Goal: Entertainment & Leisure: Consume media (video, audio)

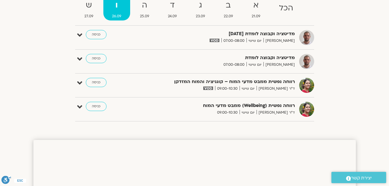
scroll to position [28, 0]
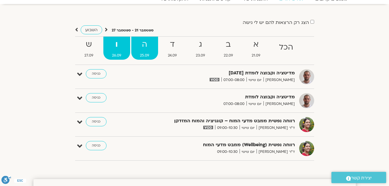
click at [145, 54] on span "25.09" at bounding box center [144, 55] width 27 height 6
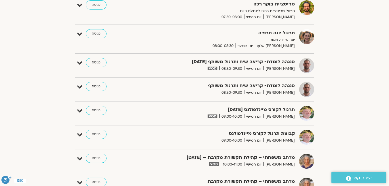
scroll to position [200, 0]
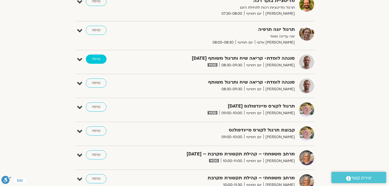
click at [98, 58] on link "כניסה" at bounding box center [96, 58] width 21 height 9
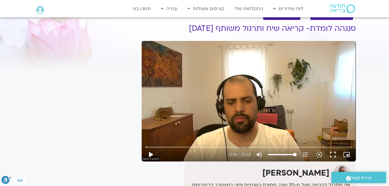
scroll to position [29, 0]
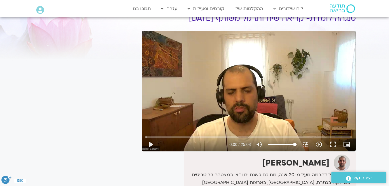
click at [241, 109] on div "Skip Ad play_arrow 0:00 / 25:03 volume_up Mute tune Resolution Auto 720p slow_m…" at bounding box center [249, 91] width 214 height 120
click at [215, 108] on div "Skip Ad pause 0:02 / 25:03 volume_up Mute tune Resolution Auto 720p slow_motion…" at bounding box center [249, 91] width 214 height 120
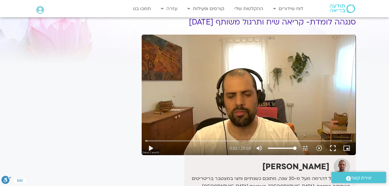
scroll to position [0, 0]
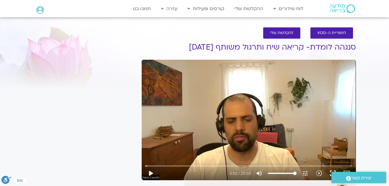
drag, startPoint x: 290, startPoint y: 103, endPoint x: 302, endPoint y: 111, distance: 14.6
click at [302, 111] on div "Skip Ad play_arrow 0:02 / 25:03 volume_up Mute tune Resolution Auto 720p slow_m…" at bounding box center [249, 120] width 214 height 120
type input "22.285846"
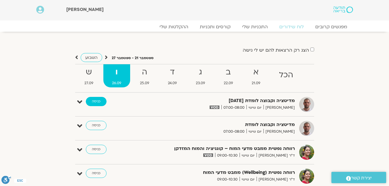
click at [101, 100] on link "כניסה" at bounding box center [96, 101] width 21 height 9
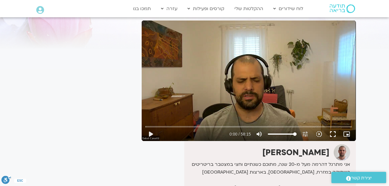
scroll to position [29, 0]
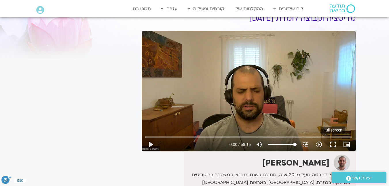
click at [332, 147] on button "fullscreen" at bounding box center [333, 144] width 14 height 14
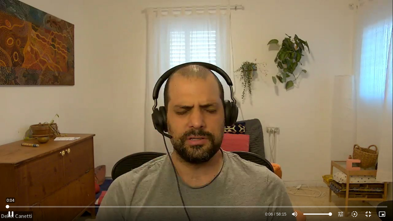
type input "0"
click at [6, 185] on input "Seek" at bounding box center [197, 206] width 382 height 3
click at [371, 185] on button "fullscreen_exit" at bounding box center [369, 214] width 14 height 14
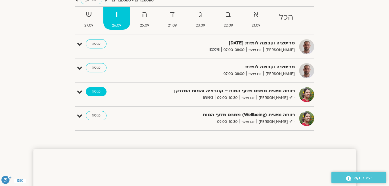
click at [90, 93] on link "כניסה" at bounding box center [96, 91] width 21 height 9
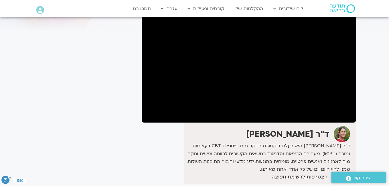
scroll to position [29, 0]
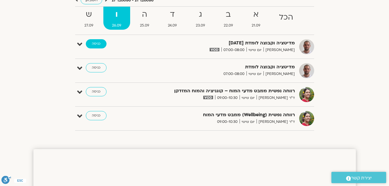
click at [98, 45] on link "כניסה" at bounding box center [96, 43] width 21 height 9
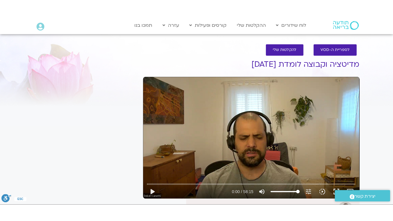
scroll to position [29, 0]
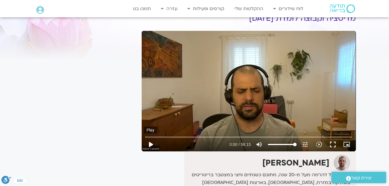
click at [151, 144] on button "play_arrow" at bounding box center [151, 144] width 14 height 14
click at [334, 146] on button "fullscreen" at bounding box center [333, 144] width 14 height 14
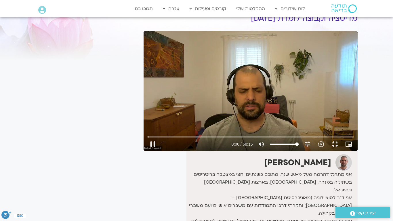
type input "6.972423"
